Goal: Task Accomplishment & Management: Complete application form

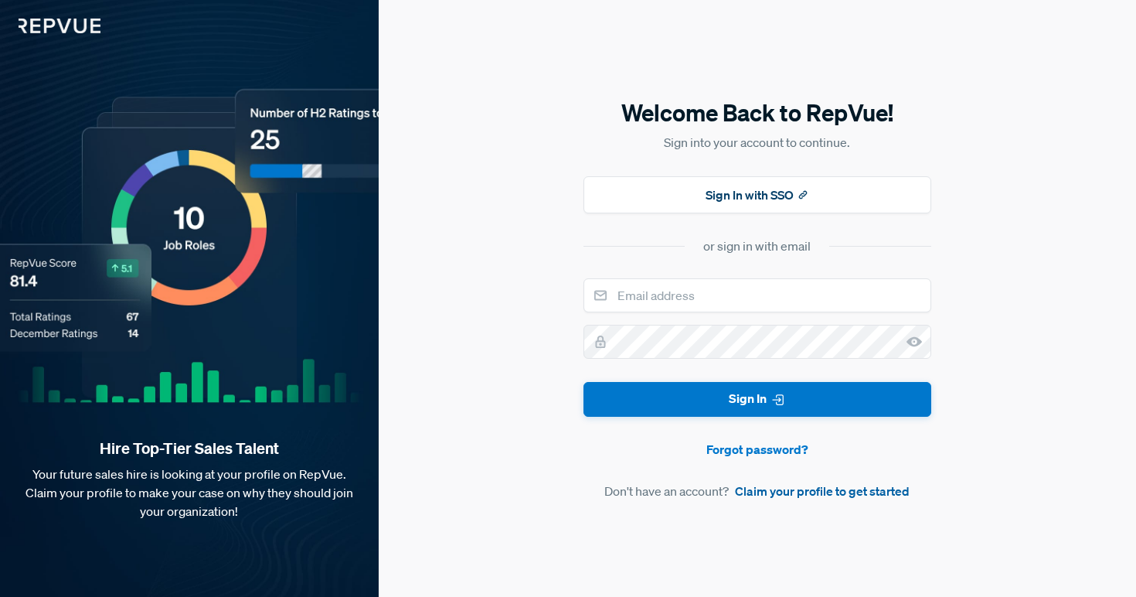
click at [795, 497] on link "Claim your profile to get started" at bounding box center [822, 491] width 175 height 19
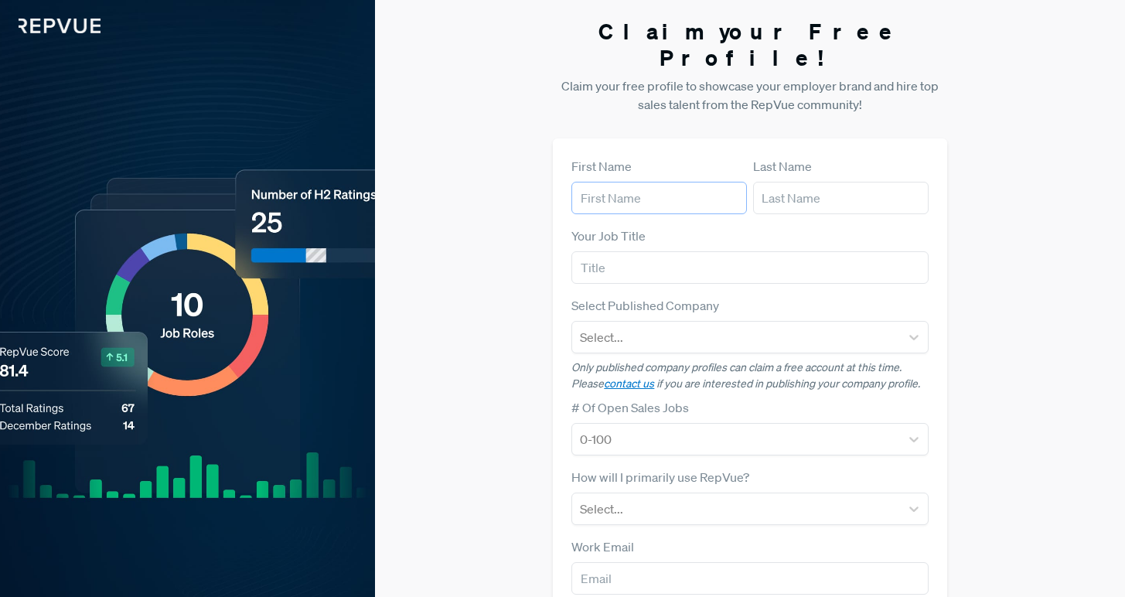
click at [625, 182] on input "text" at bounding box center [658, 198] width 175 height 32
type input "[PERSON_NAME]"
click at [781, 182] on input "text" at bounding box center [840, 198] width 175 height 32
click at [816, 226] on div "Your Job Title" at bounding box center [749, 254] width 356 height 57
click at [816, 182] on input "text" at bounding box center [840, 198] width 175 height 32
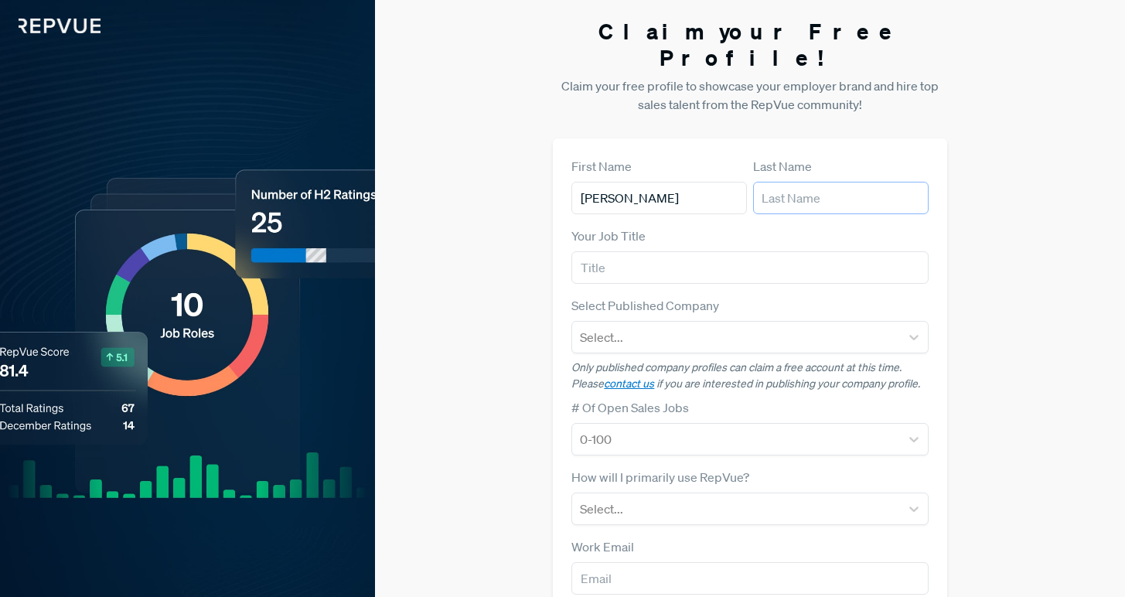
type input "[PERSON_NAME]"
click at [677, 251] on input "text" at bounding box center [749, 267] width 356 height 32
type input "Account Executive"
click at [660, 326] on div at bounding box center [735, 337] width 311 height 22
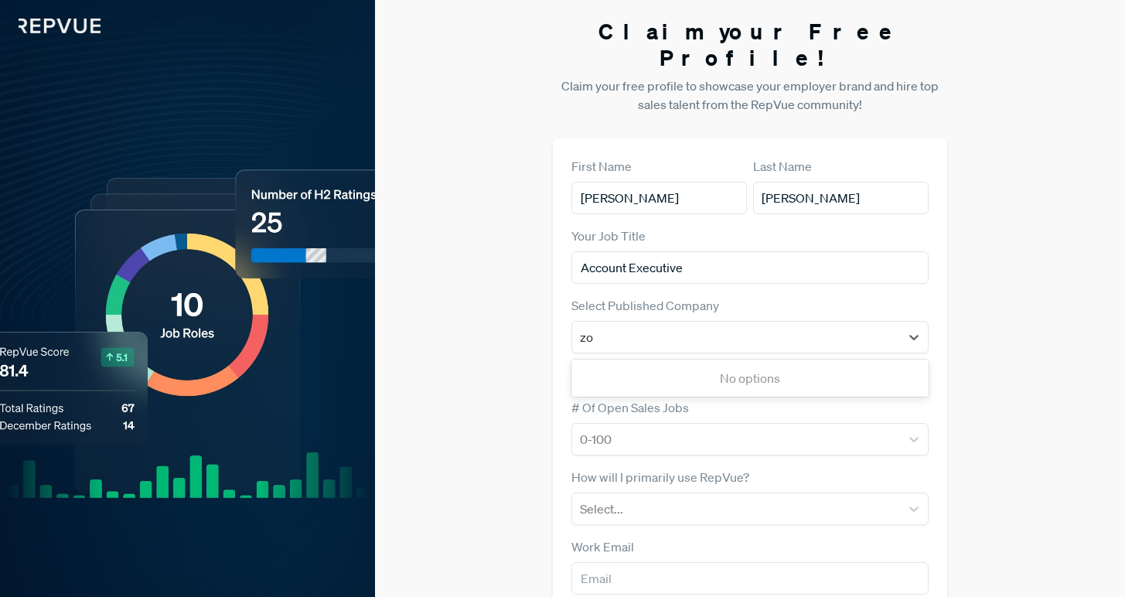
type input "zoo"
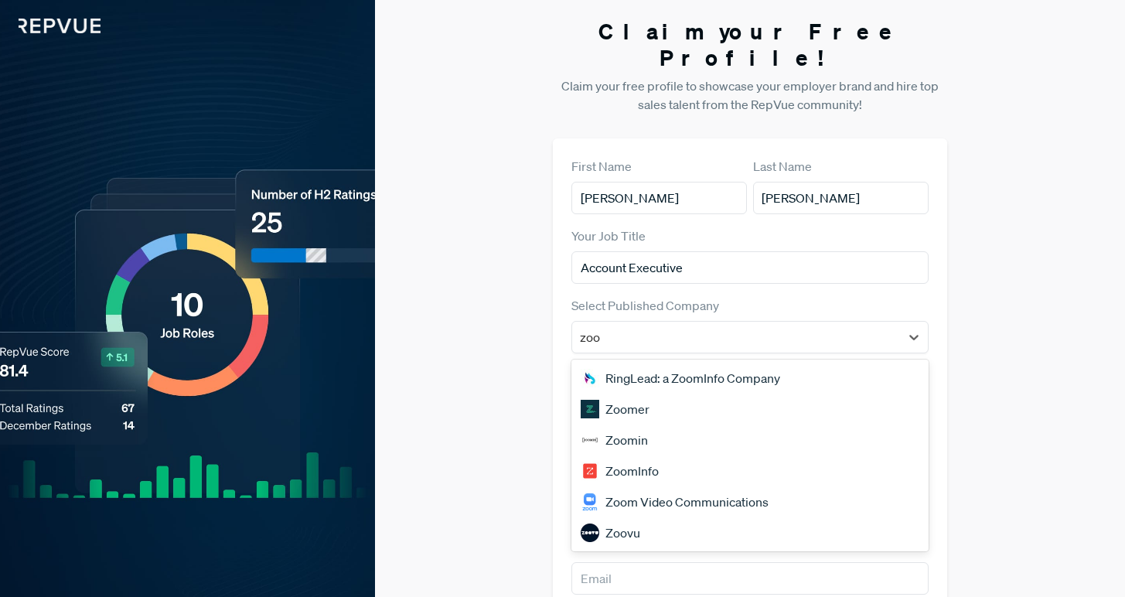
click at [655, 455] on div "ZoomInfo" at bounding box center [749, 470] width 356 height 31
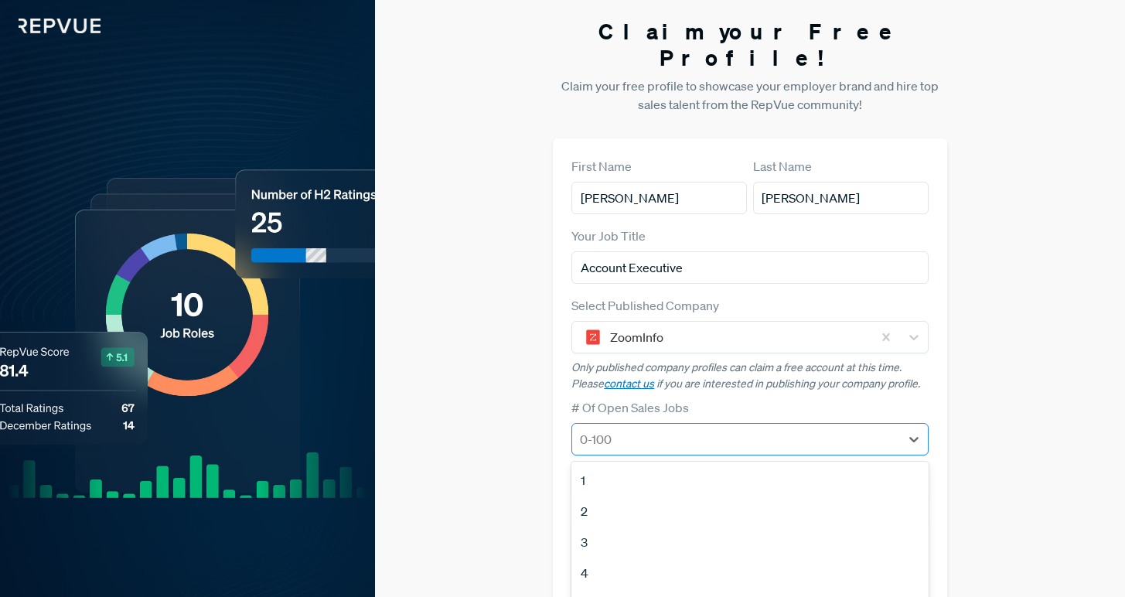
click at [647, 428] on div at bounding box center [735, 439] width 311 height 22
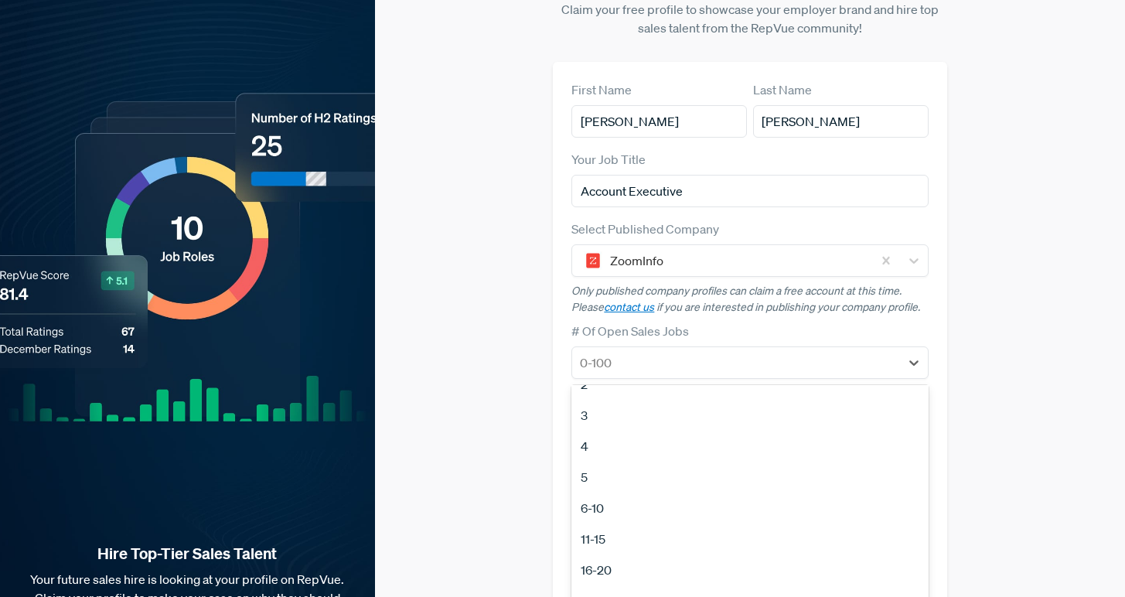
scroll to position [56, 0]
click at [560, 305] on div "First Name [PERSON_NAME] Last Name [PERSON_NAME] Your Job Title Account Executi…" at bounding box center [749, 372] width 393 height 621
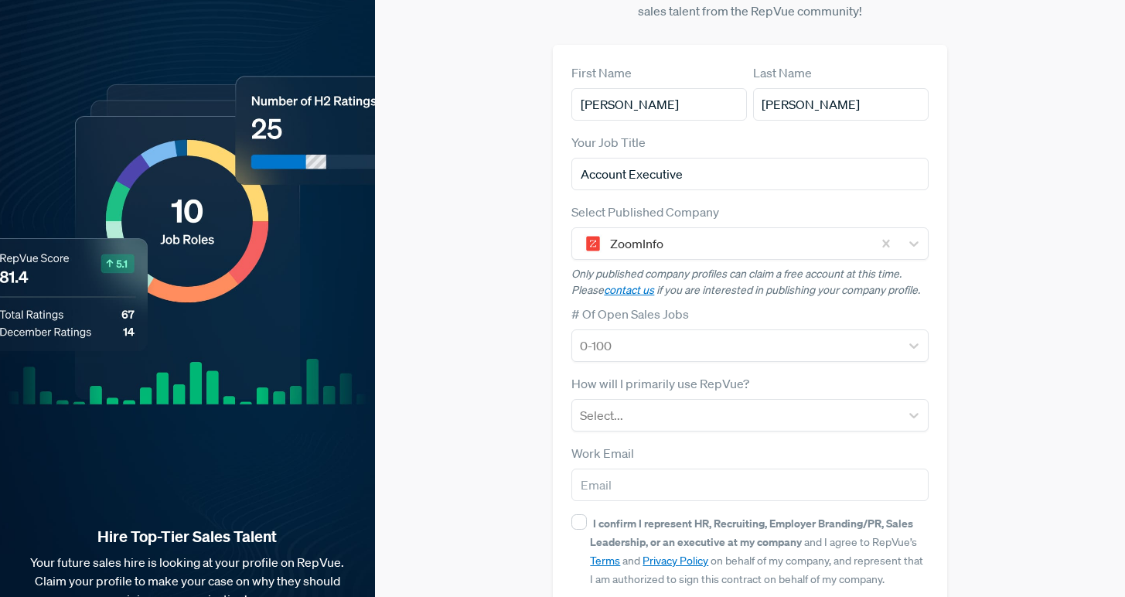
scroll to position [100, 0]
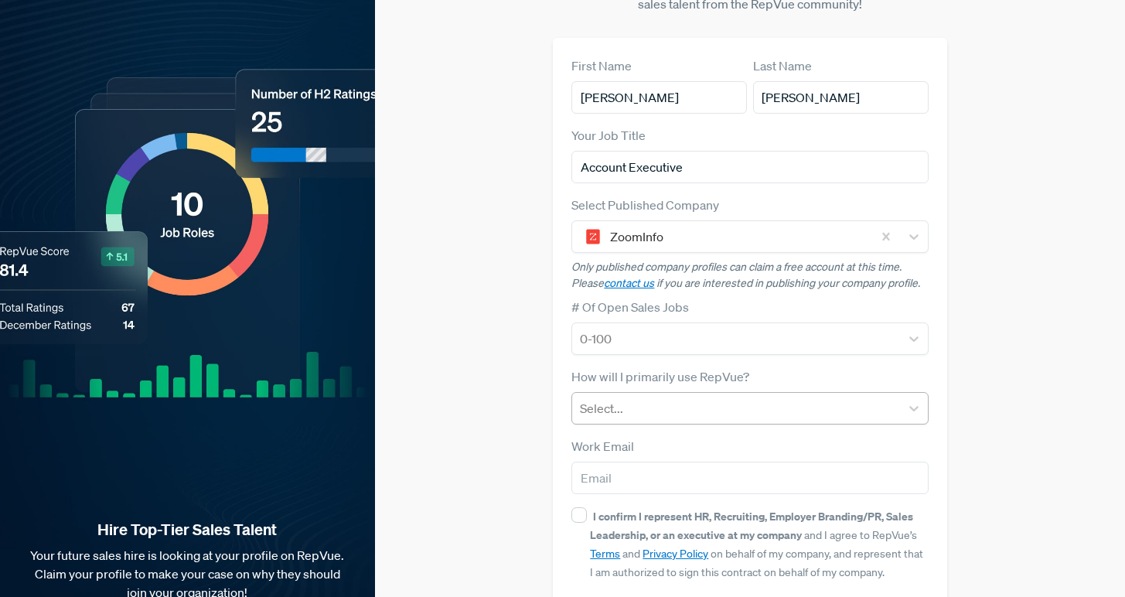
click at [661, 397] on div at bounding box center [735, 408] width 311 height 22
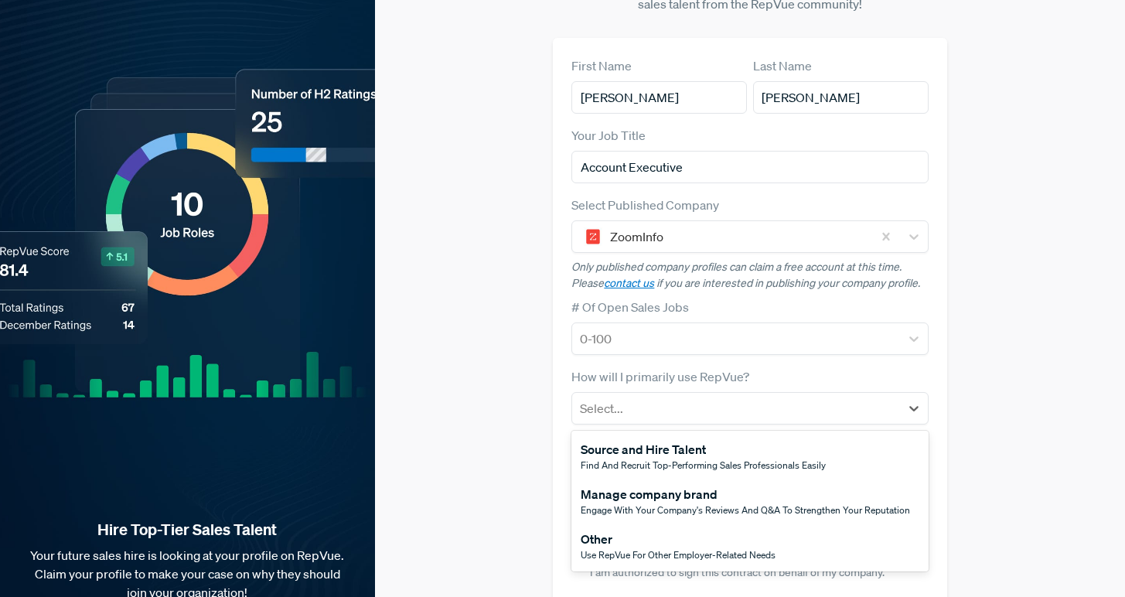
click at [530, 386] on div "Claim your Free Profile! Claim your free profile to showcase your employer bran…" at bounding box center [750, 289] width 750 height 778
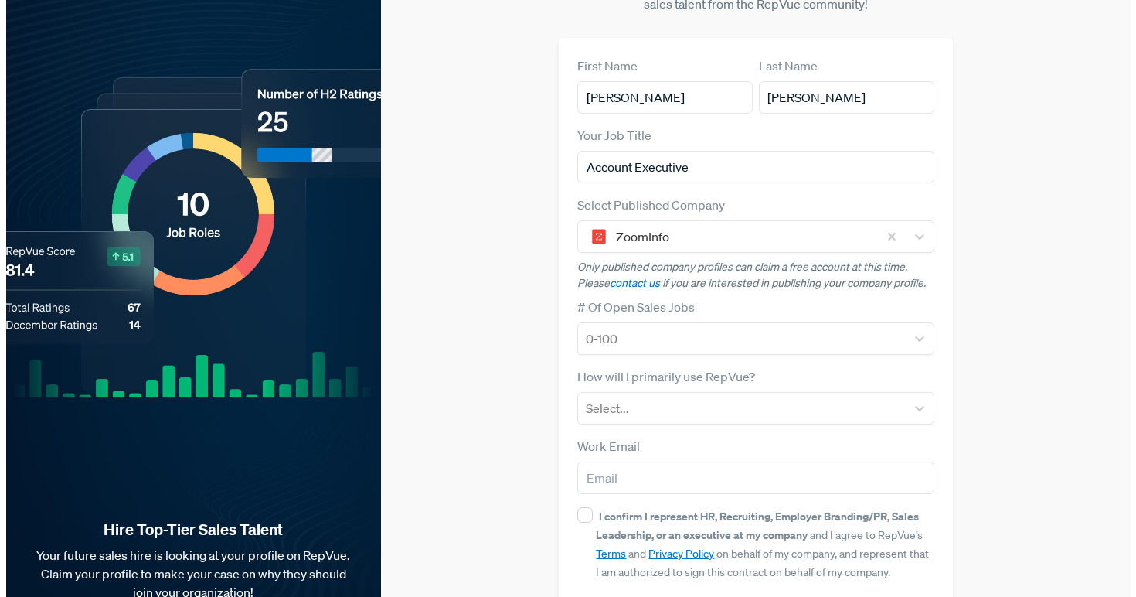
scroll to position [0, 0]
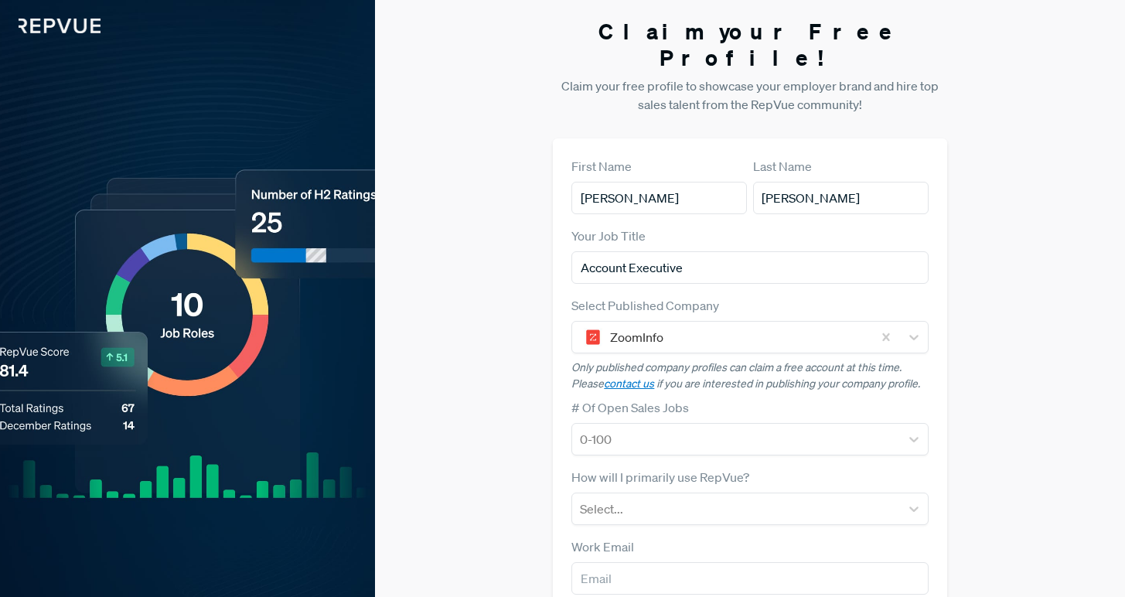
click at [56, 29] on img at bounding box center [50, 16] width 100 height 33
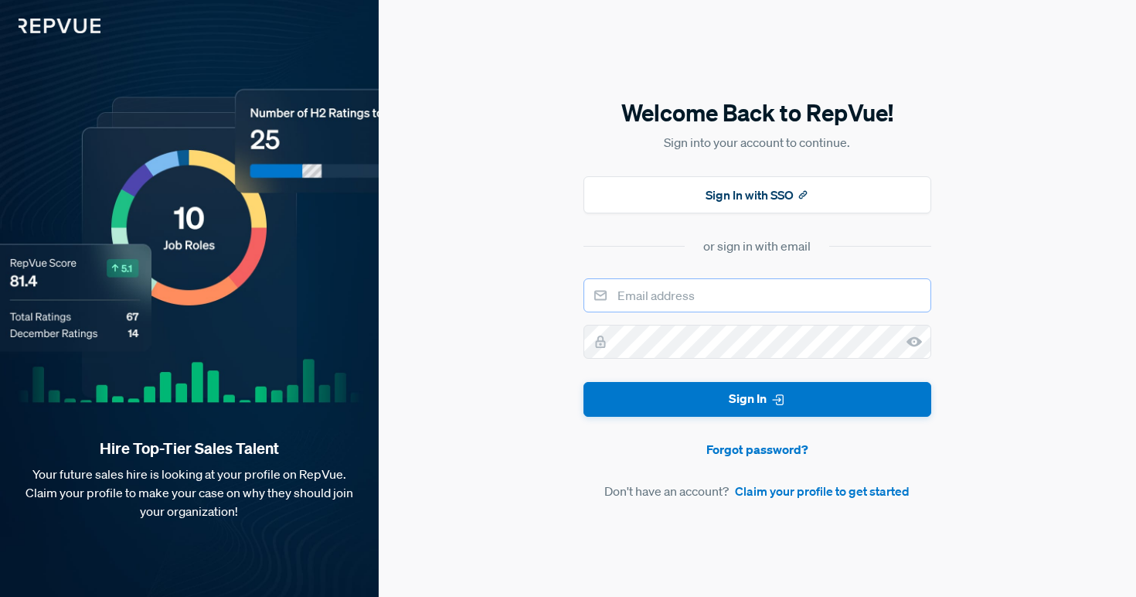
click at [654, 294] on input "email" at bounding box center [758, 295] width 348 height 34
type input "[PERSON_NAME][EMAIL_ADDRESS][PERSON_NAME][DOMAIN_NAME]"
click at [698, 292] on input "[PERSON_NAME][EMAIL_ADDRESS][PERSON_NAME][DOMAIN_NAME]" at bounding box center [758, 295] width 348 height 34
click at [681, 302] on input "[PERSON_NAME][EMAIL_ADDRESS][PERSON_NAME][DOMAIN_NAME]" at bounding box center [758, 295] width 348 height 34
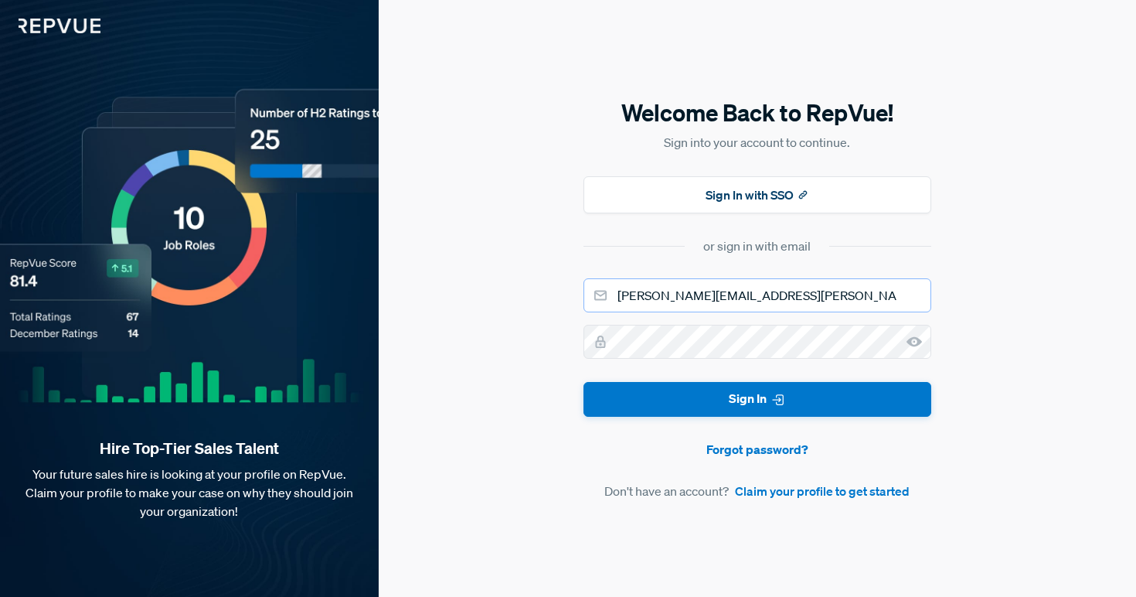
click at [681, 302] on input "[PERSON_NAME][EMAIL_ADDRESS][PERSON_NAME][DOMAIN_NAME]" at bounding box center [758, 295] width 348 height 34
click at [907, 343] on icon at bounding box center [914, 341] width 15 height 15
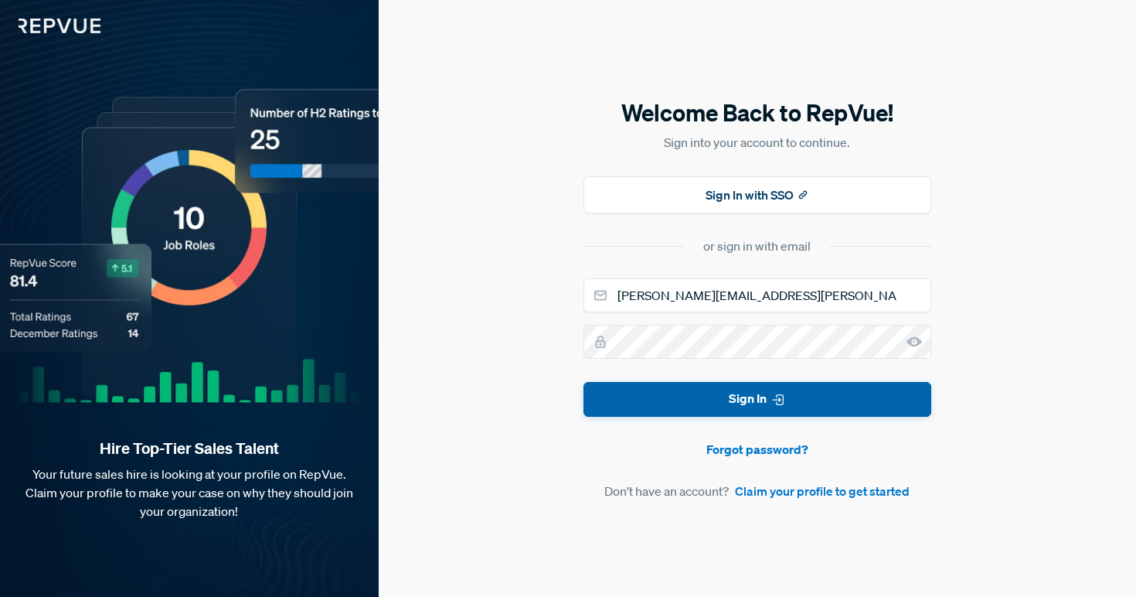
click at [753, 392] on button "Sign In" at bounding box center [758, 399] width 348 height 35
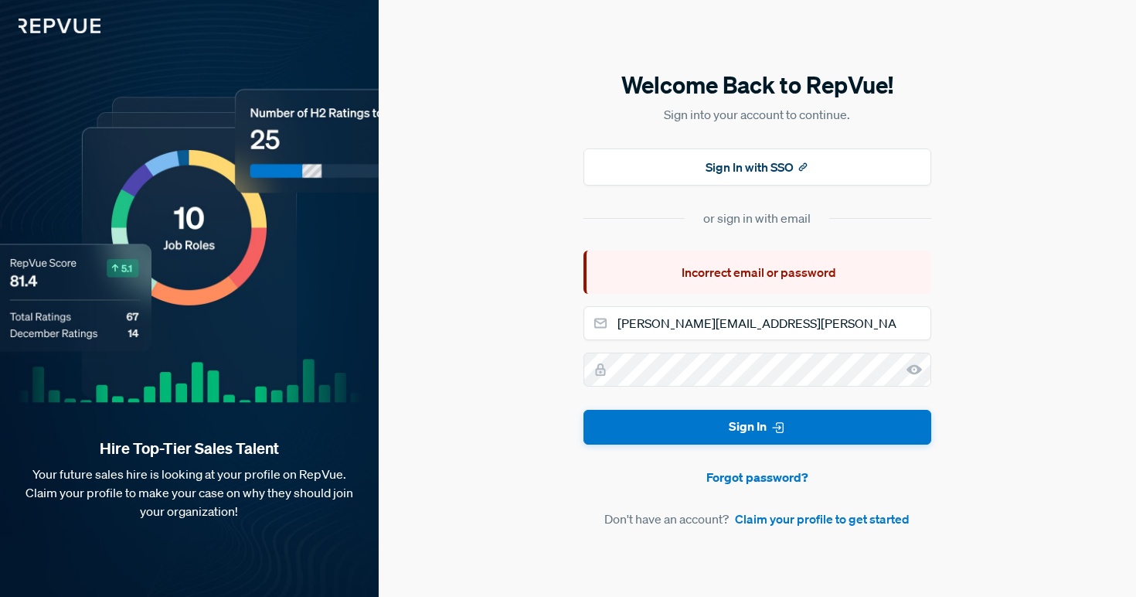
click at [751, 265] on div "Incorrect email or password" at bounding box center [758, 271] width 348 height 43
click at [73, 19] on img at bounding box center [50, 16] width 100 height 33
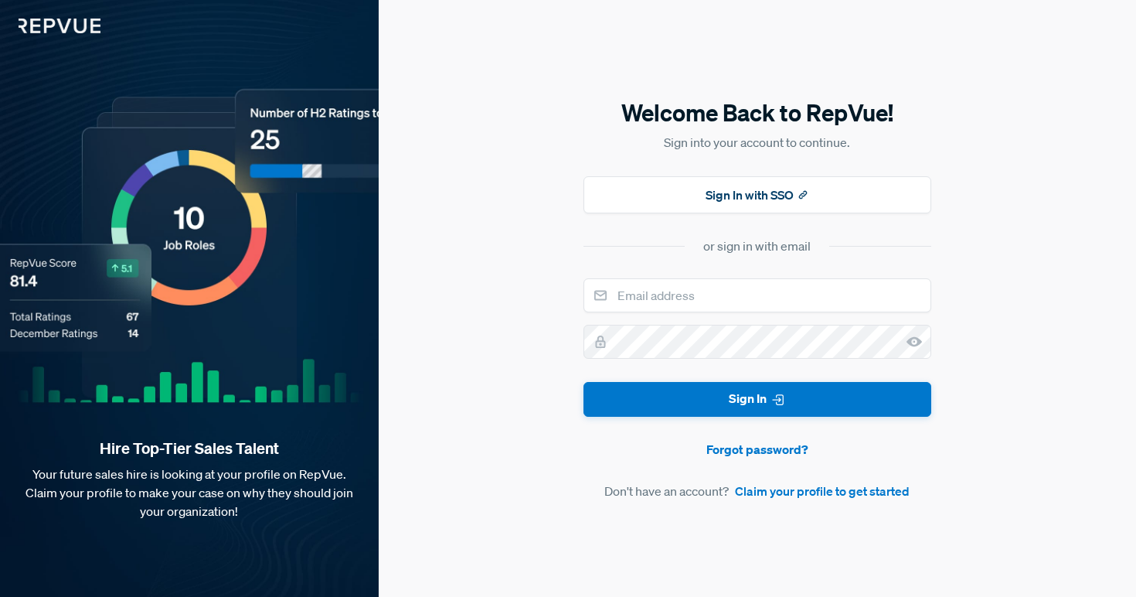
click at [54, 30] on img at bounding box center [50, 16] width 100 height 33
